Goal: Navigation & Orientation: Find specific page/section

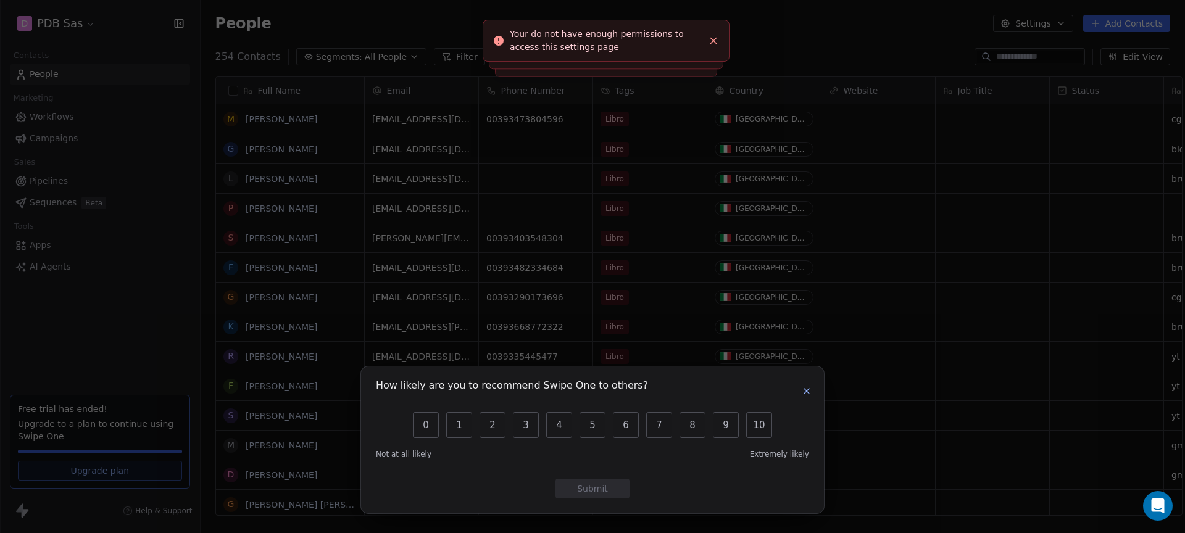
click at [806, 387] on icon "button" at bounding box center [807, 392] width 10 height 10
